Goal: Go to known website: Go to known website

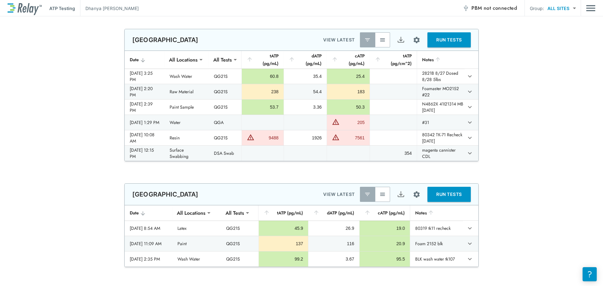
click at [379, 41] on img "button" at bounding box center [382, 40] width 6 height 6
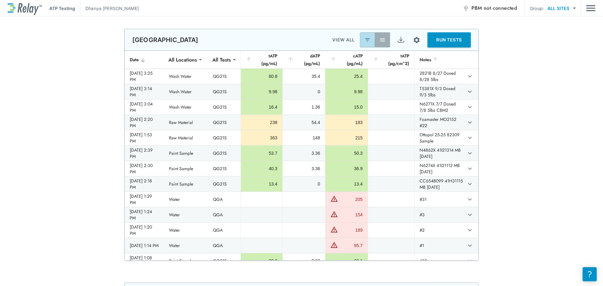
click at [364, 40] on img "button" at bounding box center [367, 40] width 6 height 6
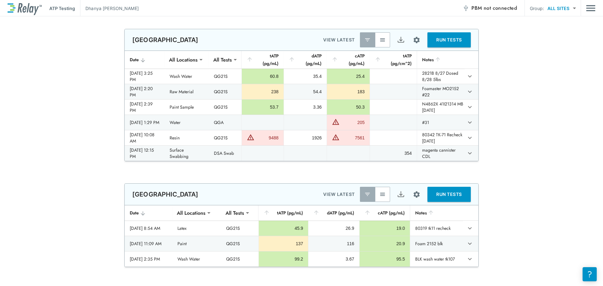
click at [381, 38] on img "button" at bounding box center [382, 40] width 6 height 6
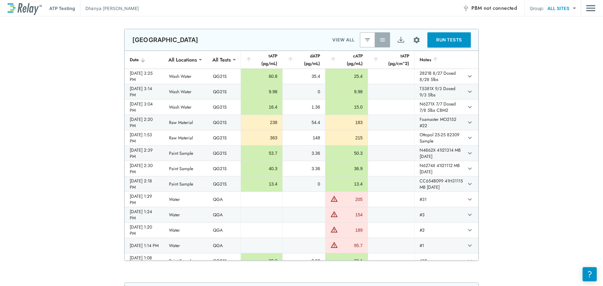
click at [360, 40] on button "button" at bounding box center [367, 39] width 15 height 15
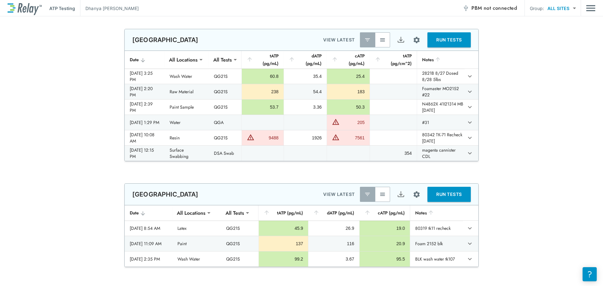
click at [384, 40] on button "button" at bounding box center [382, 39] width 15 height 15
